Goal: Navigation & Orientation: Find specific page/section

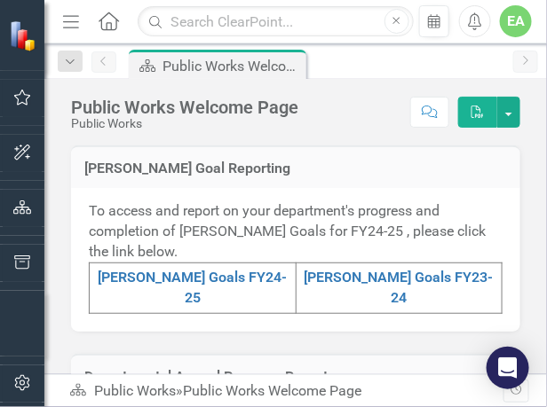
scroll to position [533, 0]
click at [181, 277] on link "[PERSON_NAME] Goals FY24-25" at bounding box center [192, 287] width 189 height 37
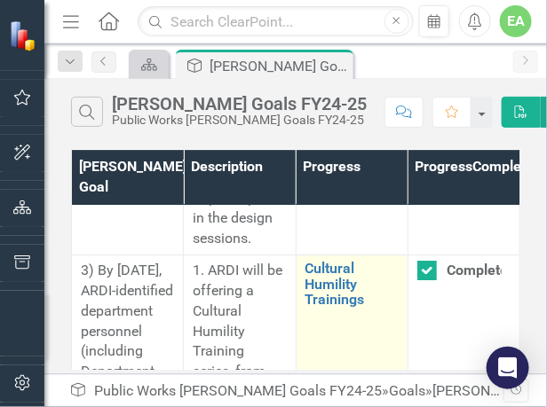
scroll to position [5331, 0]
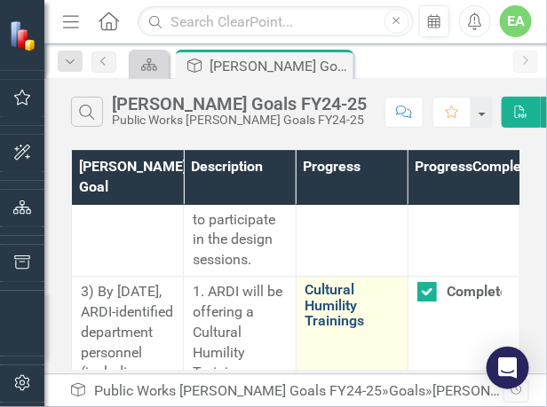
click at [327, 282] on link "Cultural Humility Trainings" at bounding box center [351, 305] width 93 height 47
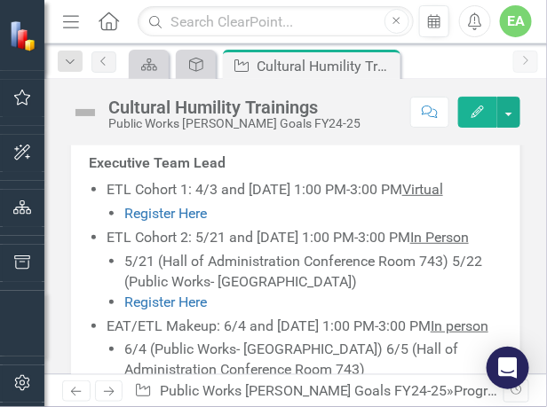
scroll to position [380, 0]
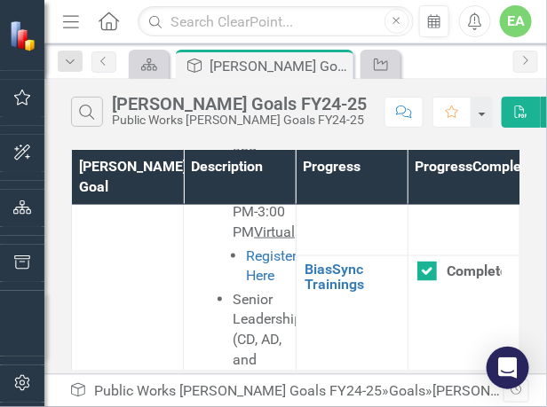
scroll to position [9143, 0]
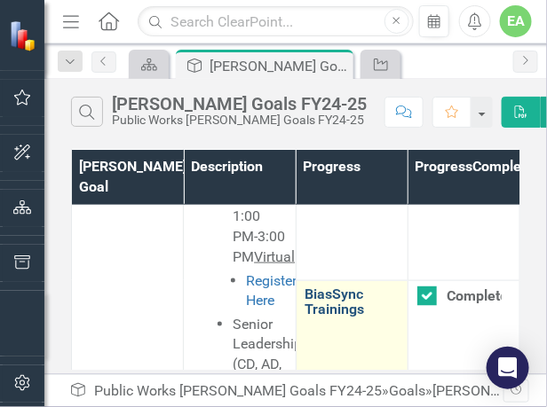
click at [344, 293] on link "BiasSync Trainings" at bounding box center [351, 302] width 93 height 31
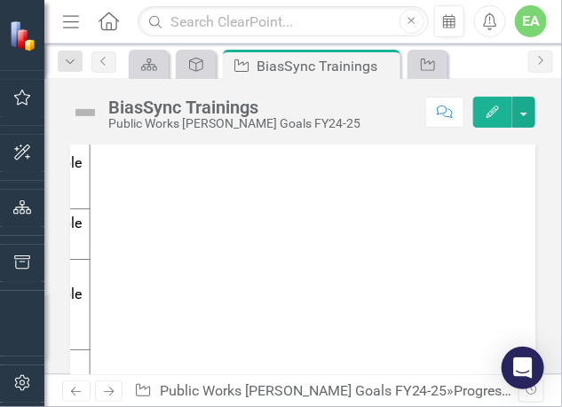
scroll to position [1292, 0]
